Goal: Transaction & Acquisition: Obtain resource

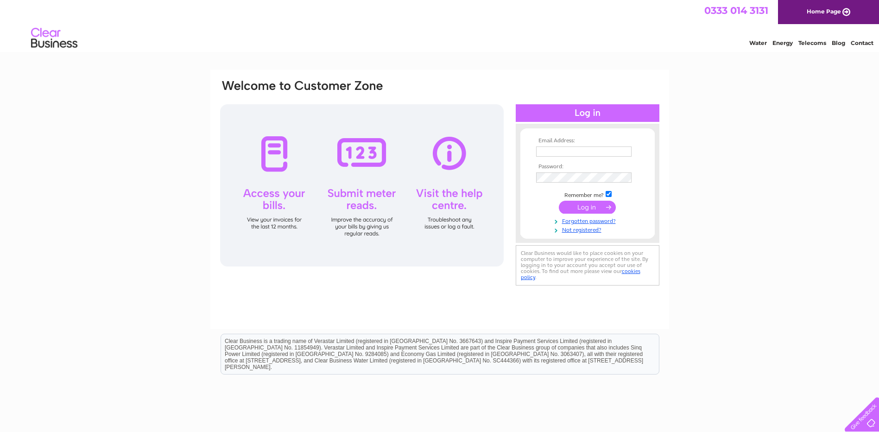
type input "[EMAIL_ADDRESS][DOMAIN_NAME]"
click at [570, 202] on input "submit" at bounding box center [587, 207] width 57 height 13
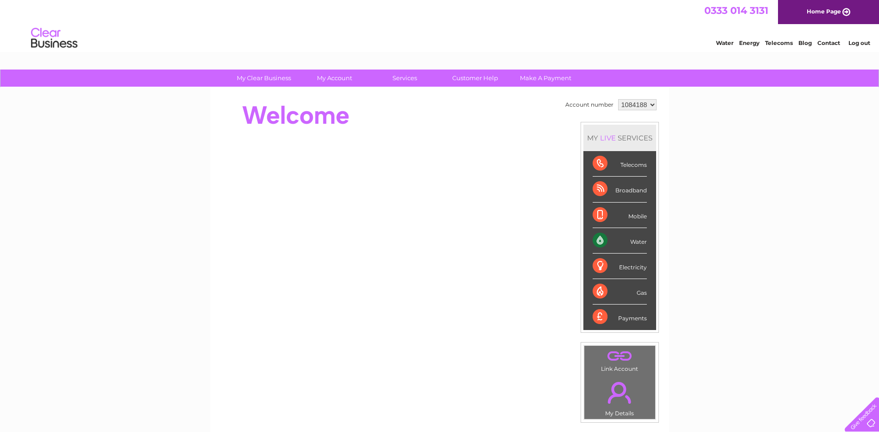
click at [641, 106] on select "1084188 1142473 3023383" at bounding box center [637, 104] width 38 height 11
select select "3023383"
click at [618, 99] on select "1084188 1142473 3023383" at bounding box center [637, 104] width 38 height 11
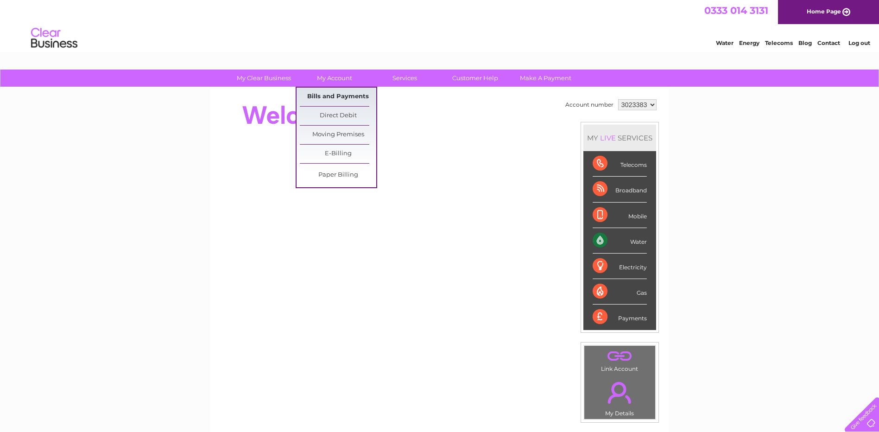
click at [328, 95] on link "Bills and Payments" at bounding box center [338, 97] width 76 height 19
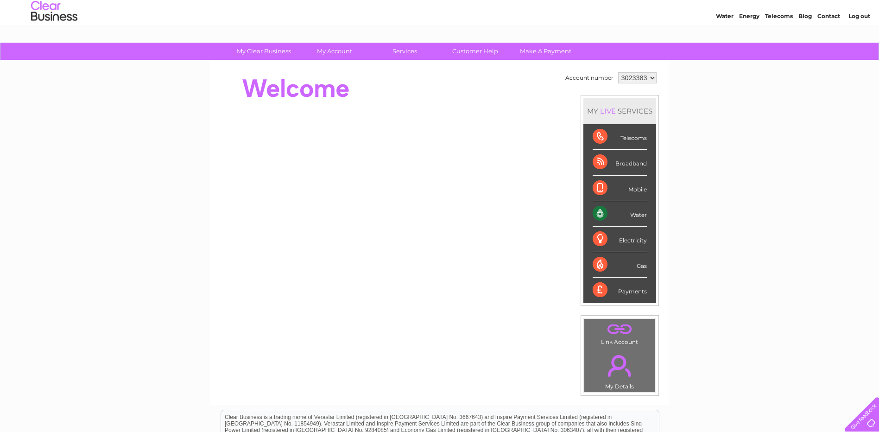
scroll to position [26, 0]
click at [745, 121] on div "My Clear Business Login Details My Details My Preferences Link Account My Accou…" at bounding box center [439, 303] width 879 height 521
click at [629, 212] on div "Water" at bounding box center [619, 214] width 54 height 25
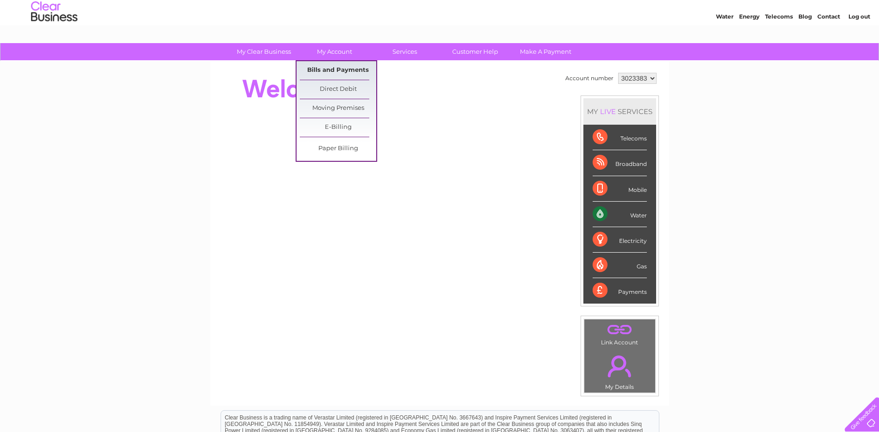
click at [347, 68] on link "Bills and Payments" at bounding box center [338, 70] width 76 height 19
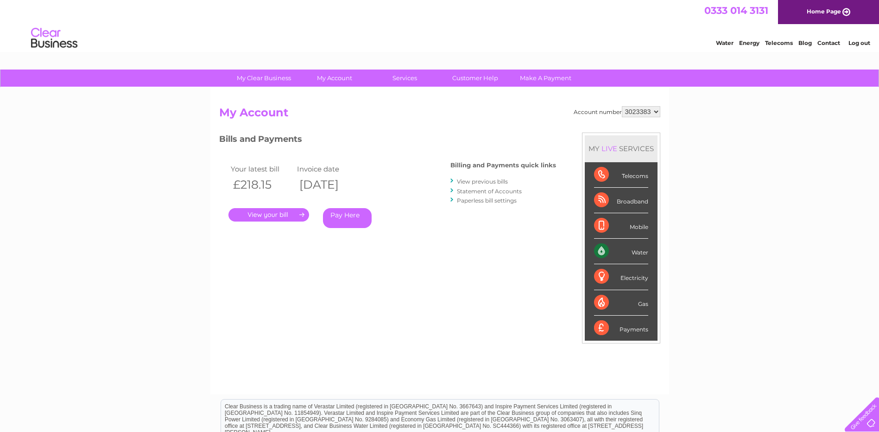
click at [296, 210] on link "." at bounding box center [268, 214] width 81 height 13
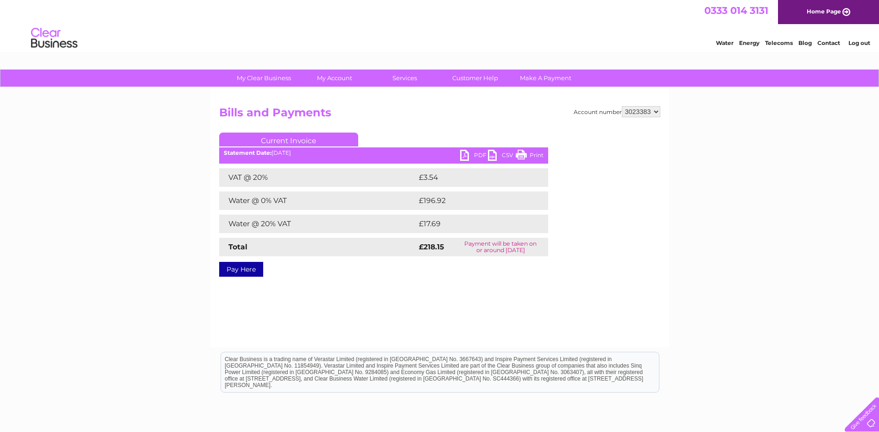
click at [477, 153] on link "PDF" at bounding box center [474, 156] width 28 height 13
click at [643, 113] on select "1084188 1142473 3023383" at bounding box center [641, 111] width 38 height 11
select select "1142473"
click at [622, 106] on select "1084188 1142473 3023383" at bounding box center [641, 111] width 38 height 11
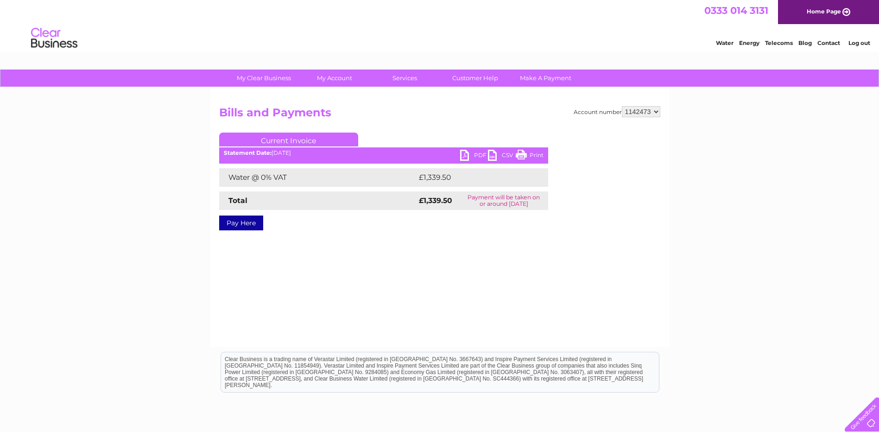
click at [460, 153] on link "PDF" at bounding box center [474, 156] width 28 height 13
click at [623, 112] on select "1084188 1142473 3023383" at bounding box center [641, 111] width 38 height 11
select select "1084188"
click at [622, 106] on select "1084188 1142473 3023383" at bounding box center [641, 111] width 38 height 11
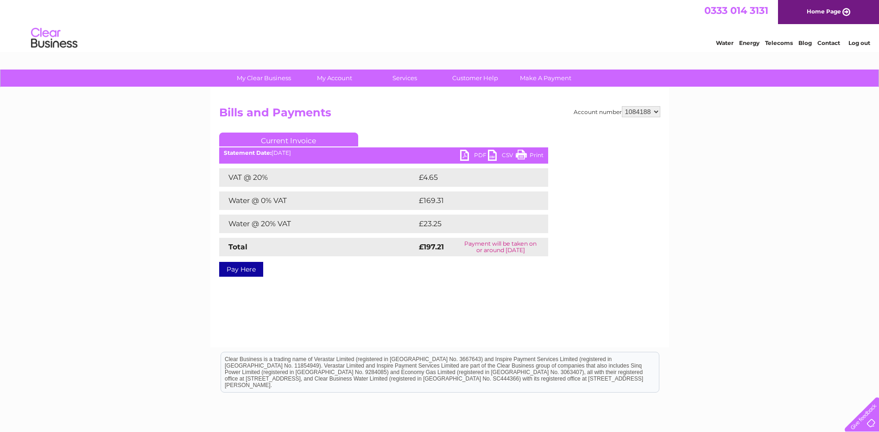
click at [470, 158] on link "PDF" at bounding box center [474, 156] width 28 height 13
